Goal: Complete application form: Complete application form

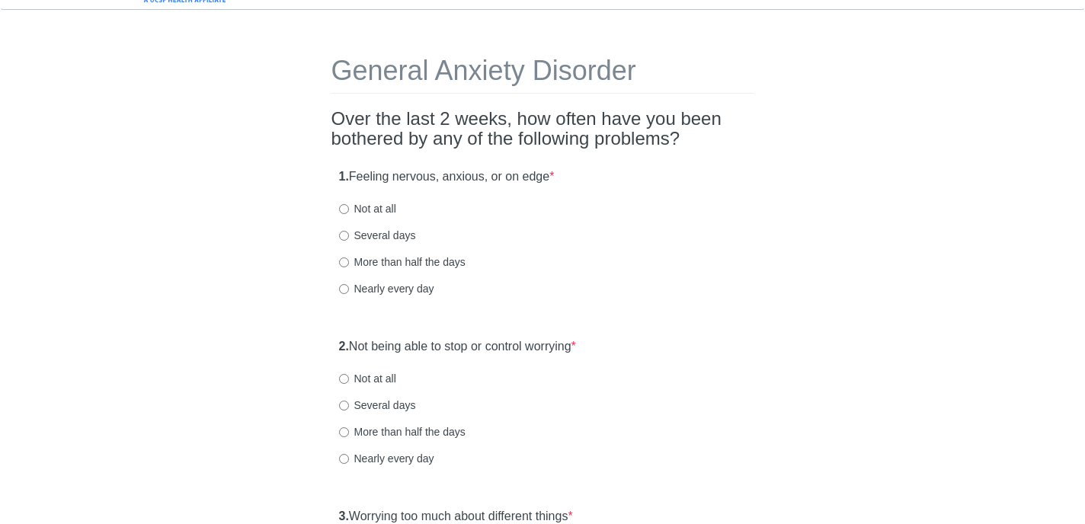
scroll to position [33, 0]
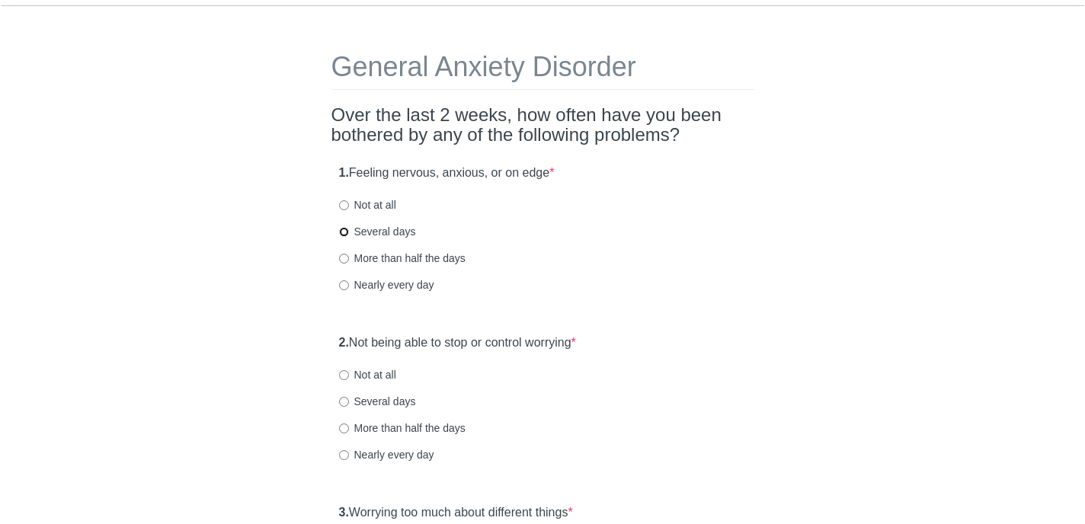
click at [342, 233] on input "Several days" at bounding box center [344, 232] width 10 height 10
radio input "true"
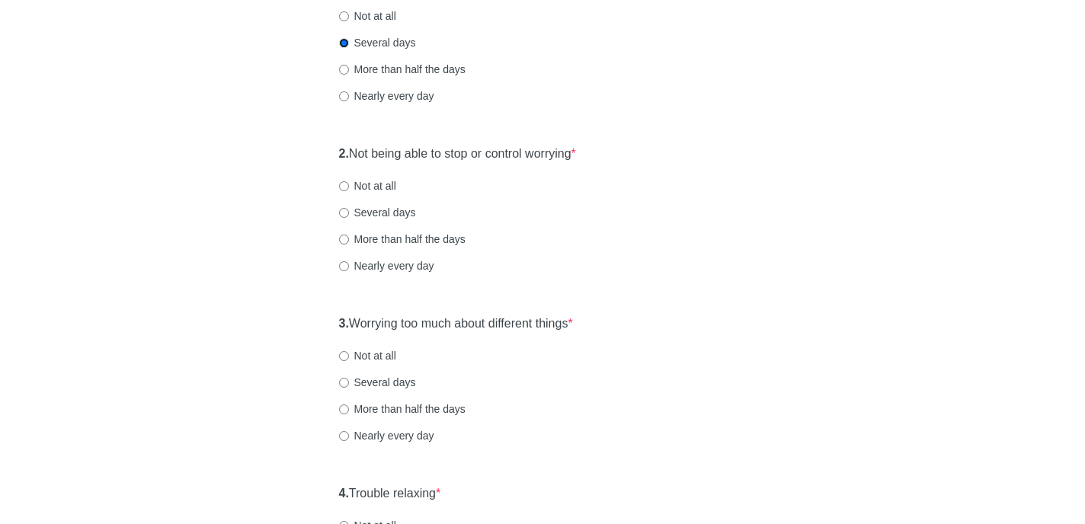
scroll to position [193, 0]
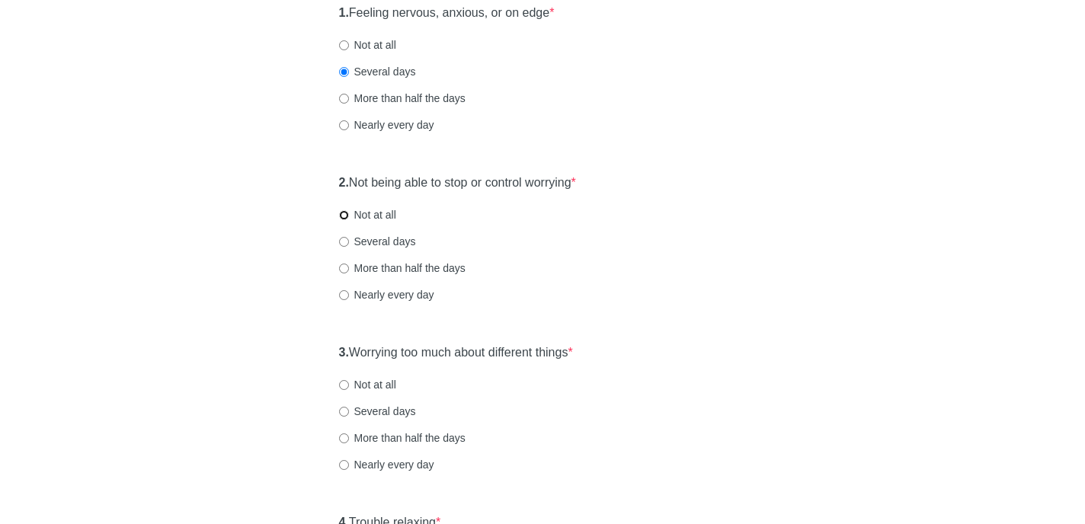
click at [345, 210] on input "Not at all" at bounding box center [344, 215] width 10 height 10
radio input "true"
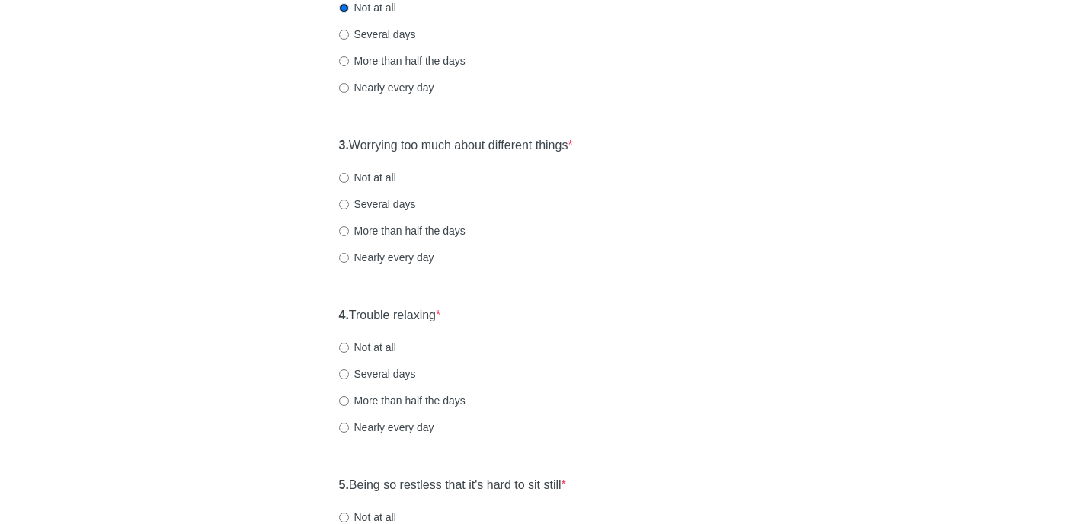
scroll to position [407, 0]
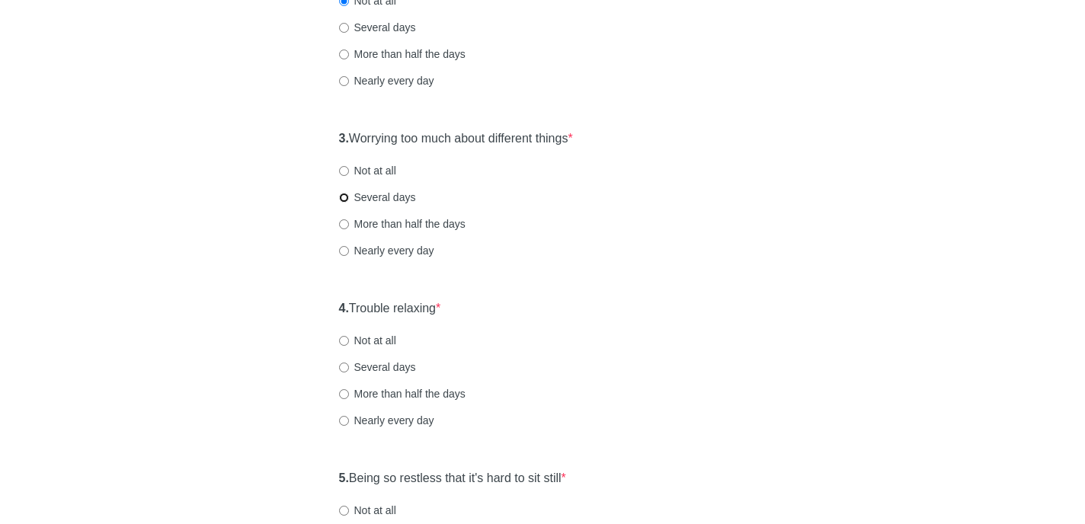
click at [341, 198] on input "Several days" at bounding box center [344, 198] width 10 height 10
radio input "true"
click at [347, 363] on input "Several days" at bounding box center [344, 368] width 10 height 10
radio input "true"
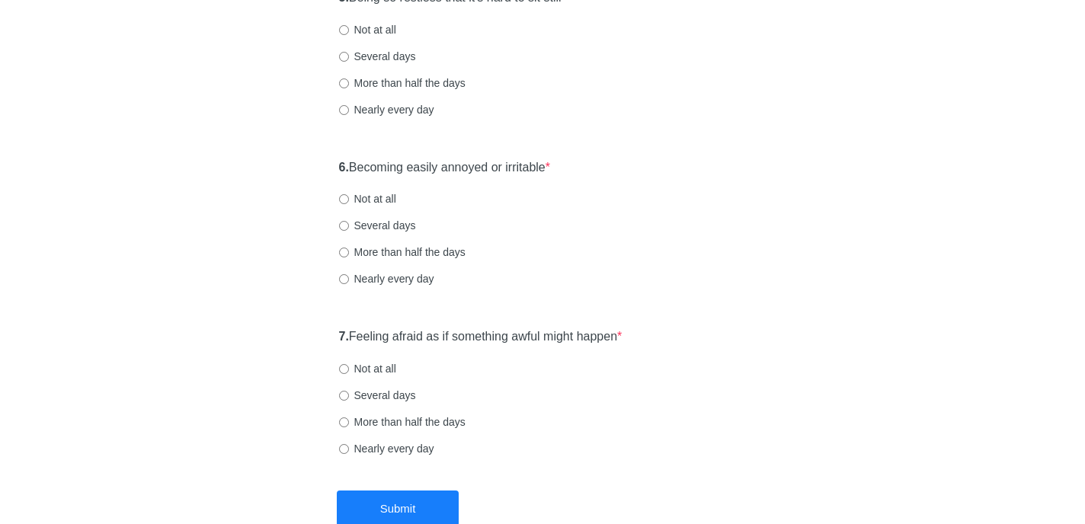
scroll to position [907, 0]
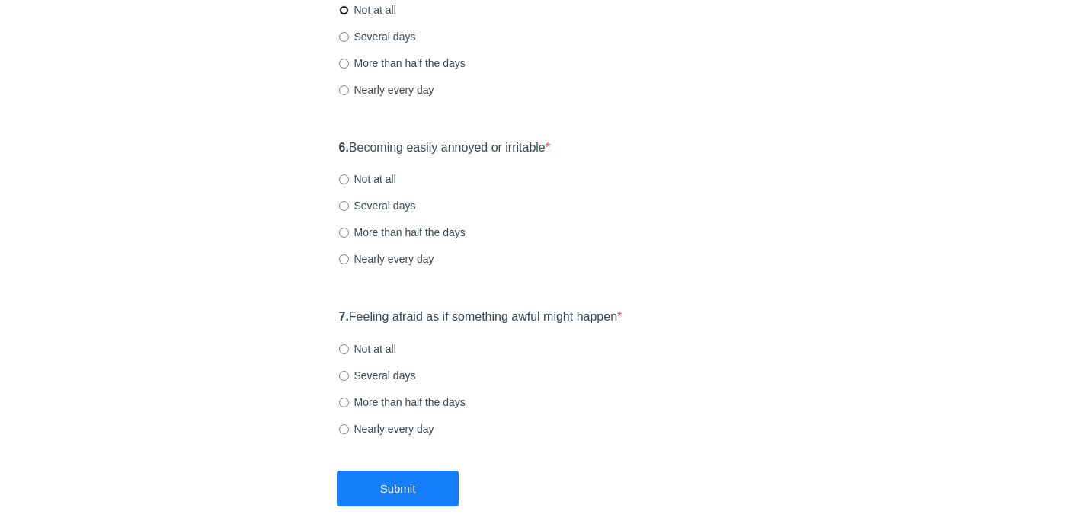
click at [344, 6] on input "Not at all" at bounding box center [344, 10] width 10 height 10
radio input "true"
click at [344, 206] on input "Several days" at bounding box center [344, 206] width 10 height 10
radio input "true"
click at [341, 374] on input "Several days" at bounding box center [344, 376] width 10 height 10
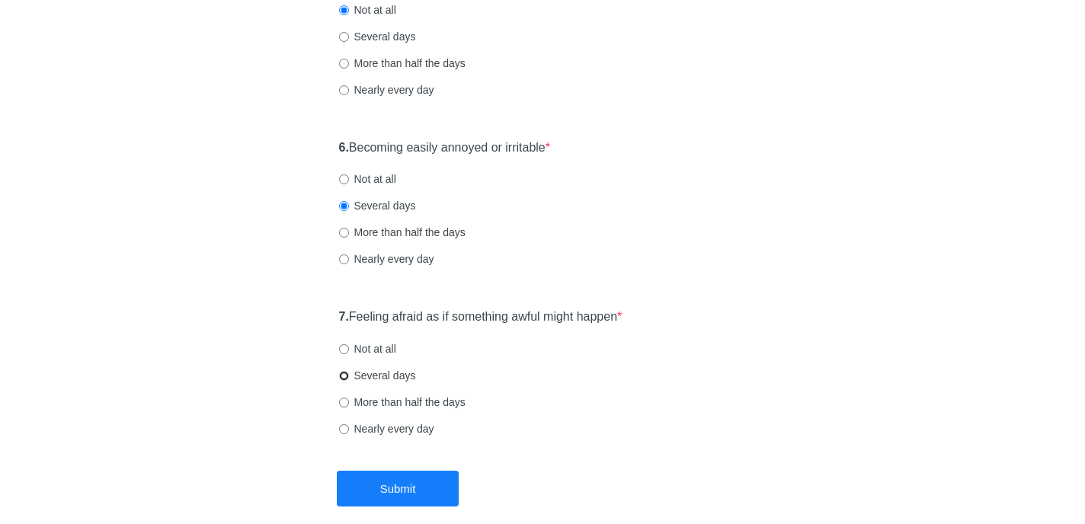
radio input "true"
click at [366, 486] on button "Submit" at bounding box center [398, 489] width 122 height 36
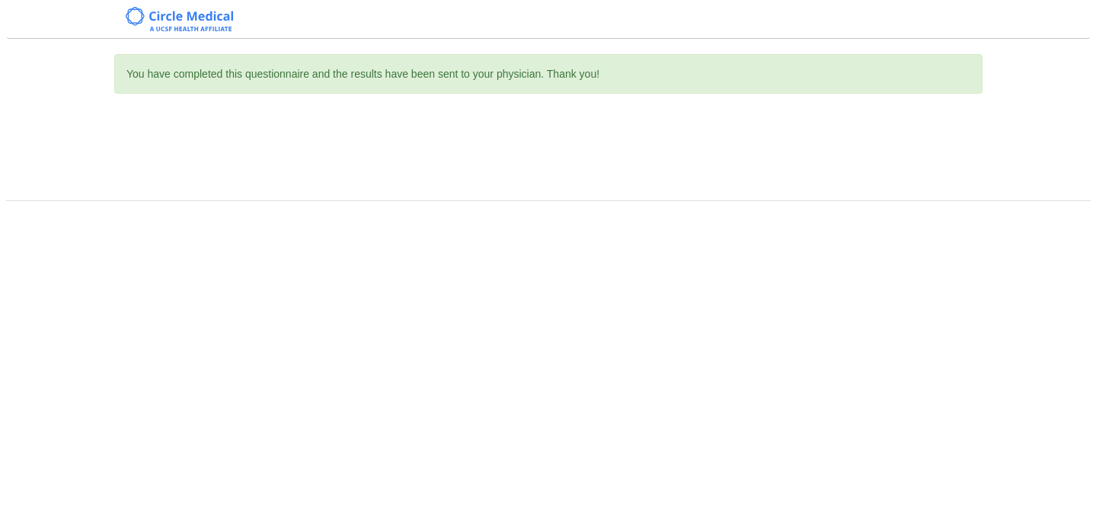
scroll to position [0, 0]
